Goal: Task Accomplishment & Management: Use online tool/utility

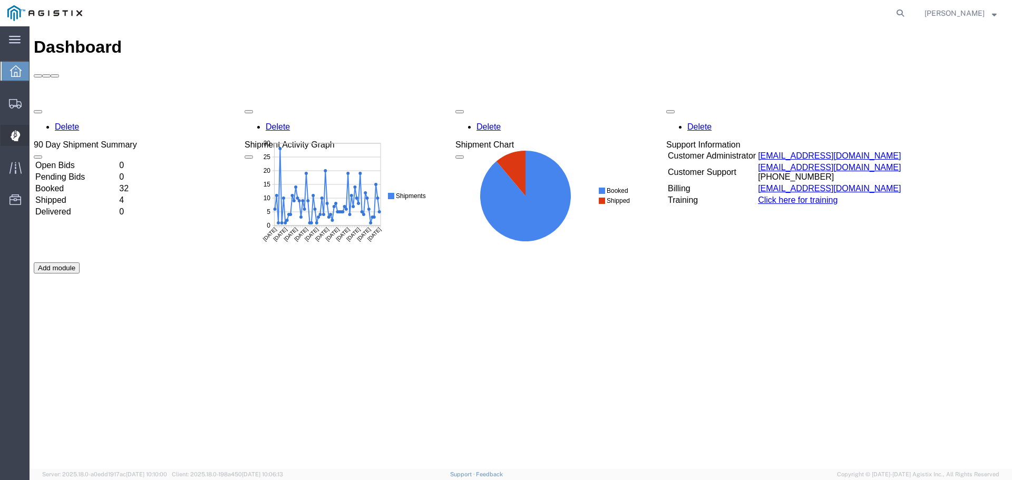
click at [36, 144] on span "Dispatch Manager" at bounding box center [32, 135] width 7 height 21
click at [36, 132] on span "Dispatch Manager" at bounding box center [32, 135] width 7 height 21
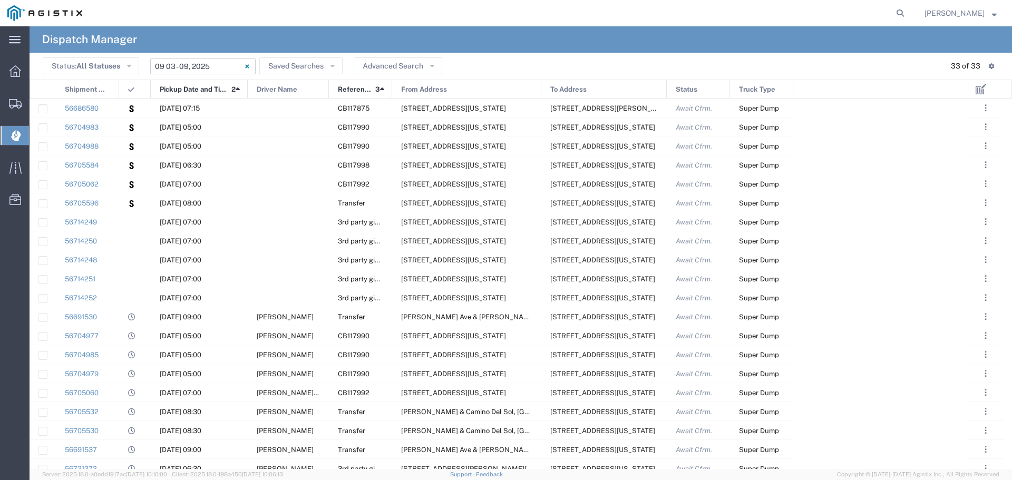
click at [202, 69] on input "09/03/2025 - 09/09/2025" at bounding box center [202, 66] width 105 height 16
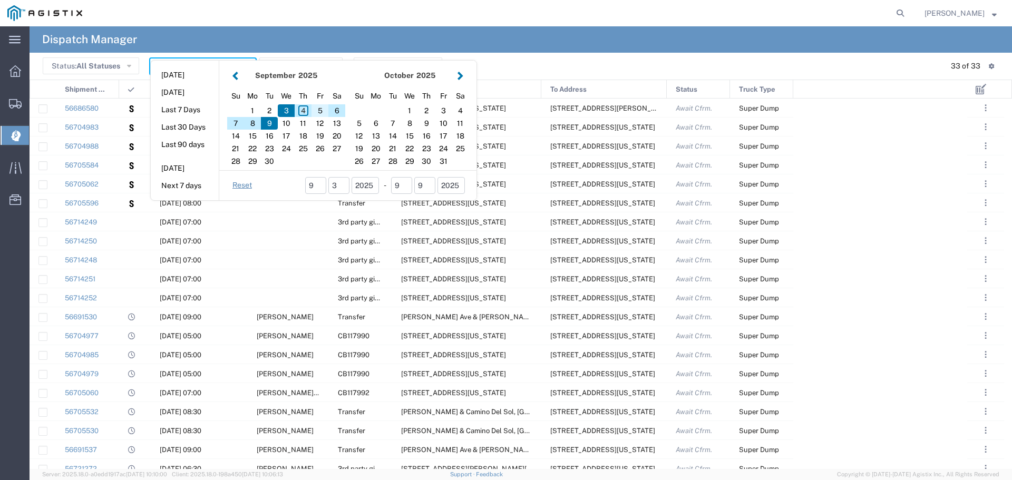
click at [322, 109] on div "5" at bounding box center [319, 110] width 17 height 13
click at [319, 111] on div "5" at bounding box center [319, 110] width 17 height 13
type input "[DATE]"
type input "09/05/2025 - 09/05/2025"
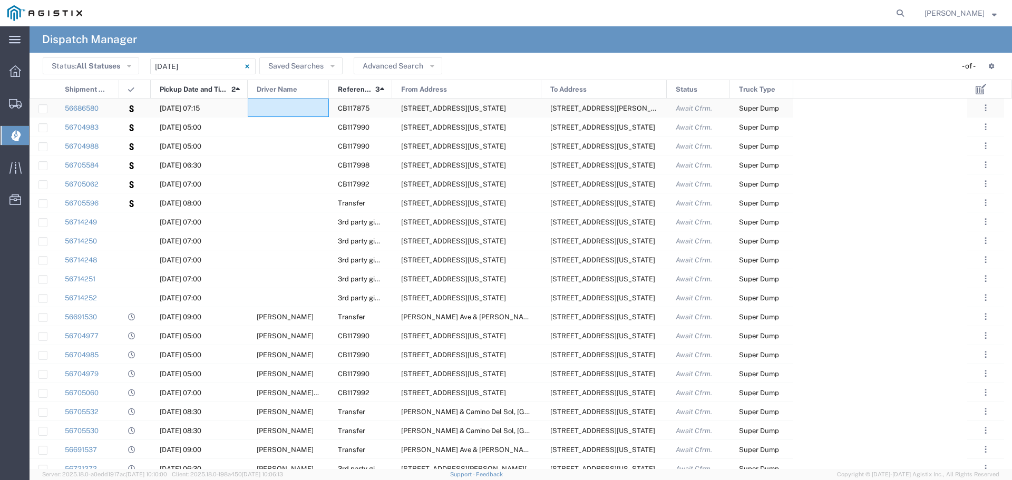
click at [319, 111] on div at bounding box center [288, 108] width 81 height 18
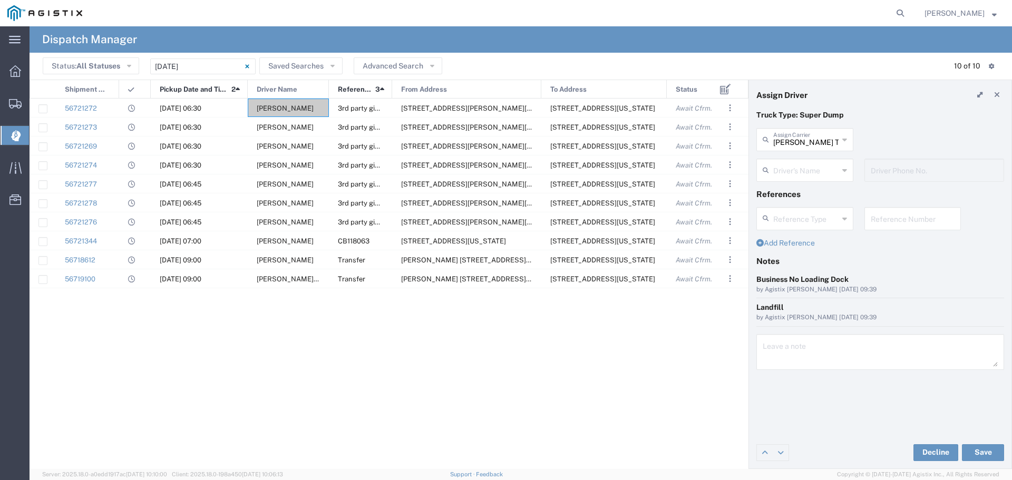
click at [372, 371] on div "56721272 09/05/2025, 06:30 Robert Maciel 3rd party giveaway 5555 Florin-Perkins…" at bounding box center [371, 280] width 682 height 363
click at [329, 167] on div "3rd party giveaway" at bounding box center [360, 164] width 63 height 18
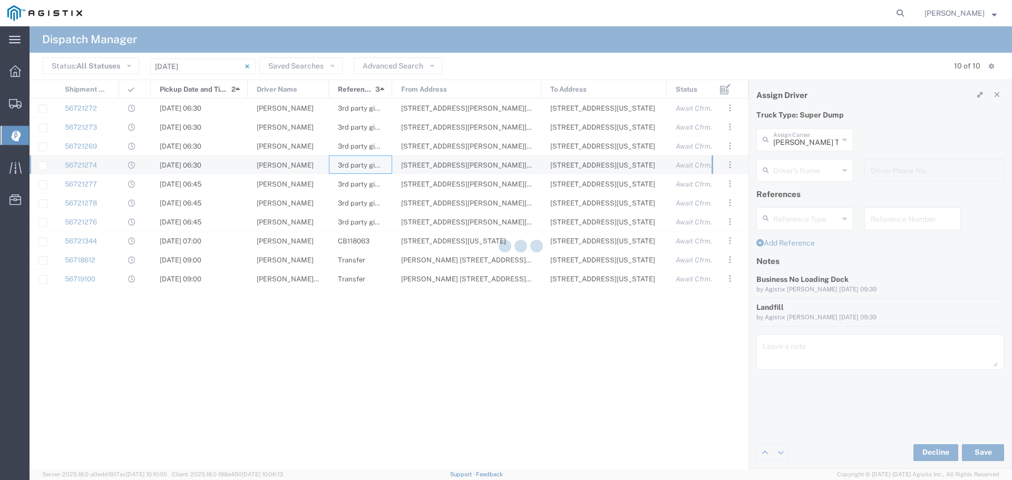
type input "North Coast Trucking"
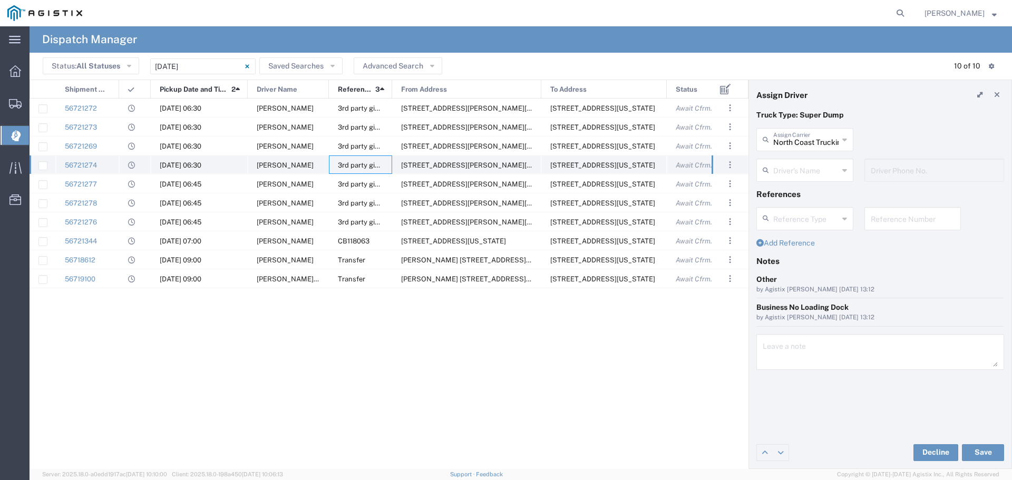
type input "Jose Fuentes"
type input "5105865617"
click at [1002, 455] on button "Save" at bounding box center [983, 452] width 42 height 17
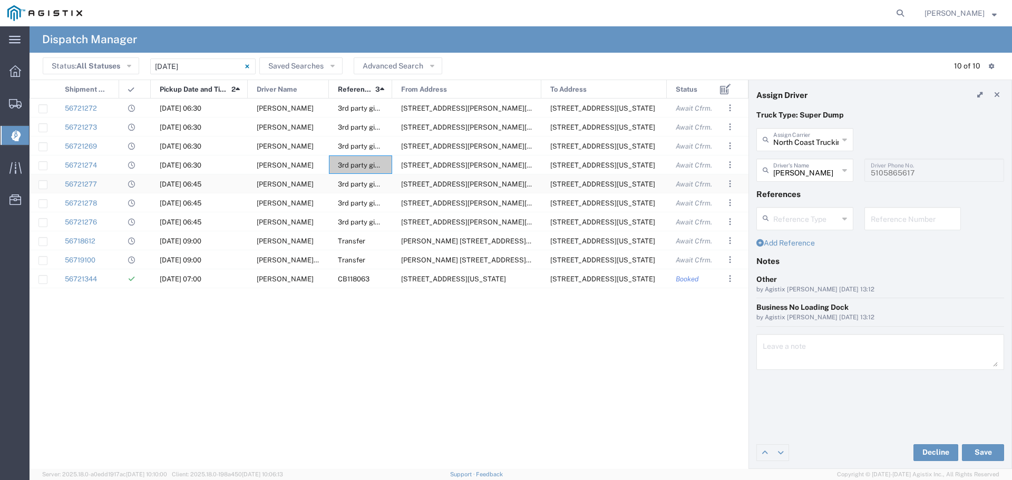
click at [404, 188] on span "5555 Florin-Perkins Rd, Sacramento, California, 95826, United States" at bounding box center [482, 184] width 162 height 8
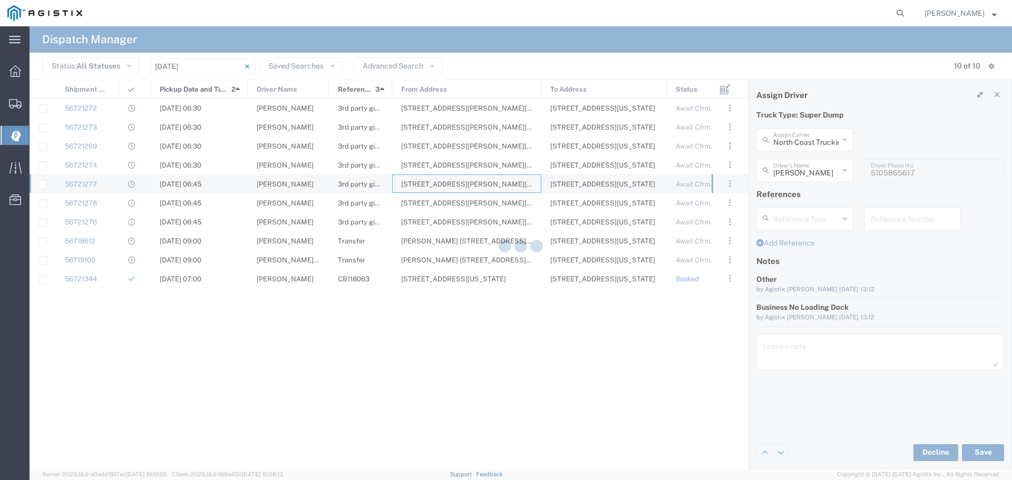
type input "Shaan Transportation Inc"
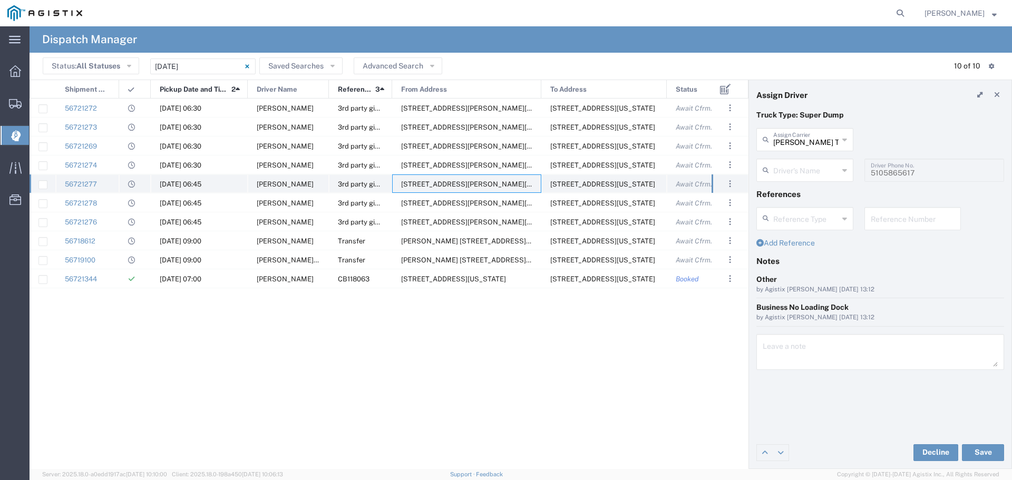
type input "Gary Cheema"
type input "916-710-5197"
drag, startPoint x: 69, startPoint y: 277, endPoint x: 266, endPoint y: 324, distance: 203.1
click at [266, 324] on div "56721272 09/05/2025, 06:30 Robert Maciel 3rd party giveaway 5555 Florin-Perkins…" at bounding box center [371, 280] width 682 height 363
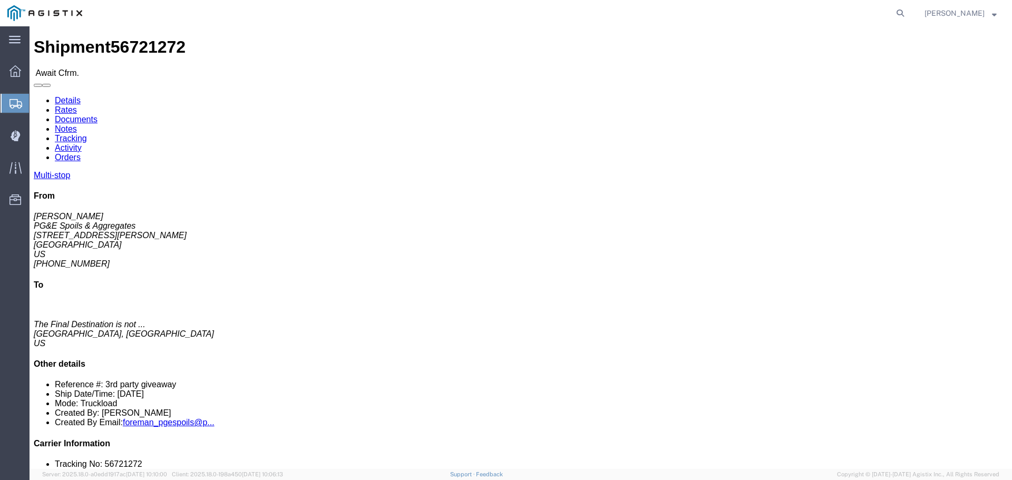
click div "Leg 1 - Truckload Vehicle 1: Super Dump Number of trucks: 1"
